Goal: Task Accomplishment & Management: Manage account settings

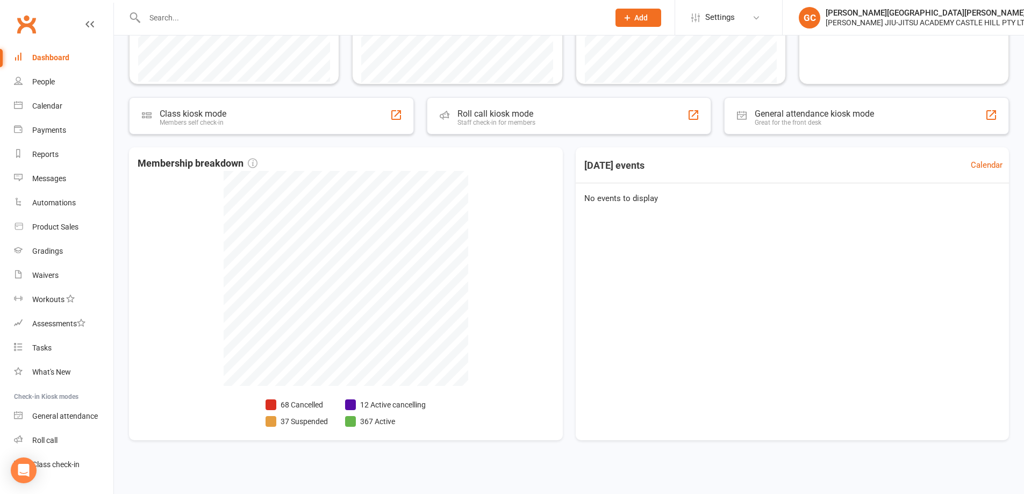
scroll to position [333, 0]
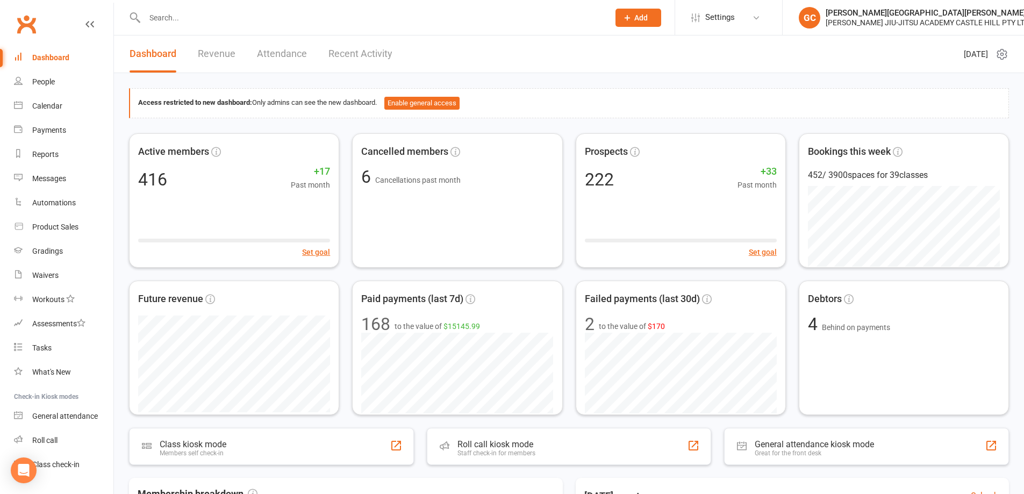
click at [223, 55] on link "Revenue" at bounding box center [217, 53] width 38 height 37
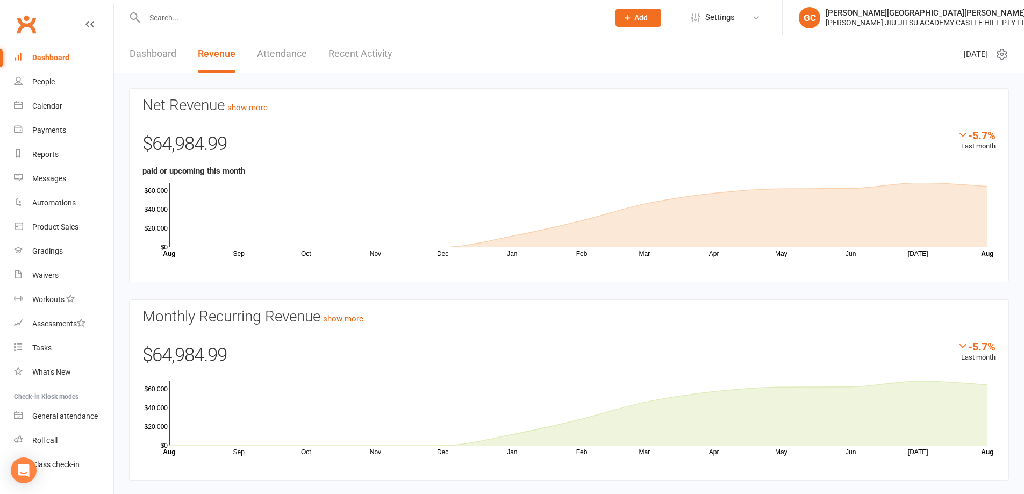
click at [152, 51] on link "Dashboard" at bounding box center [153, 53] width 47 height 37
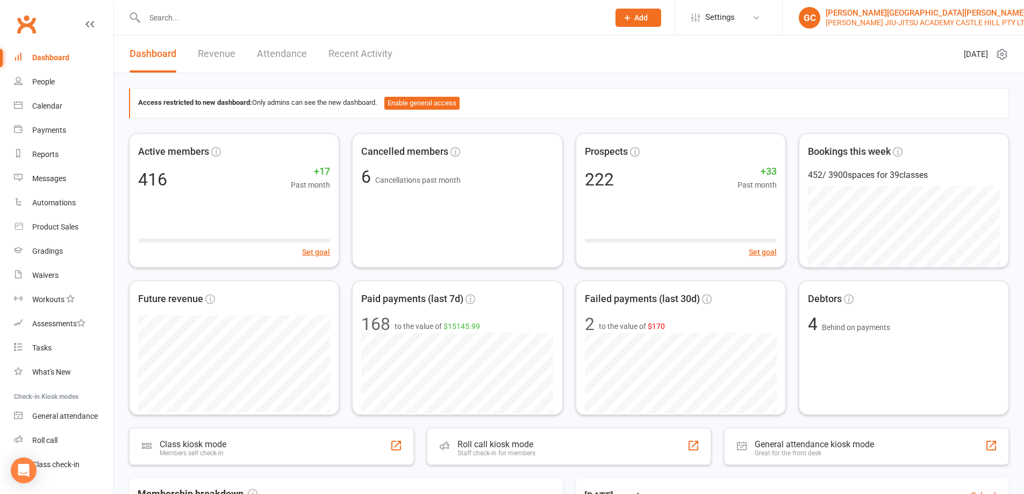
click at [844, 13] on div "[PERSON_NAME][GEOGRAPHIC_DATA][PERSON_NAME]" at bounding box center [928, 13] width 204 height 10
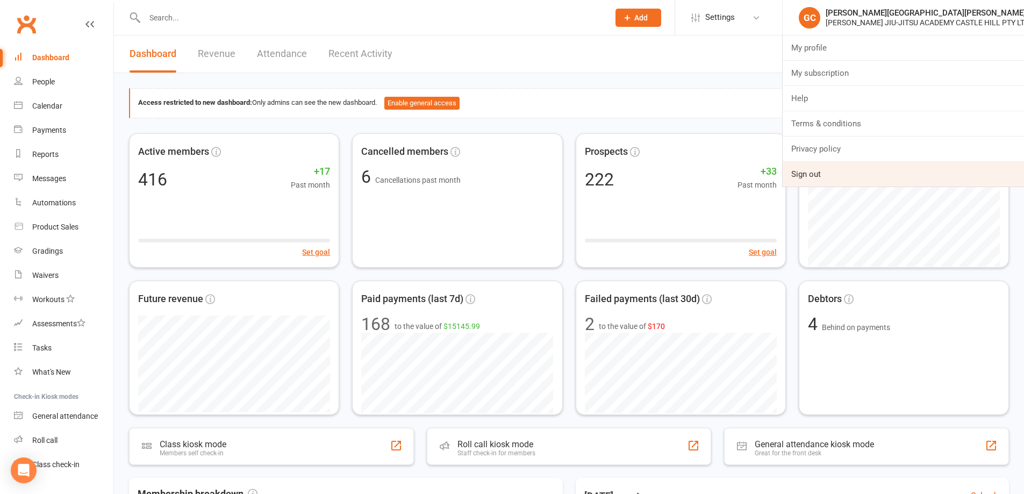
click at [823, 170] on link "Sign out" at bounding box center [903, 174] width 241 height 25
